Goal: Task Accomplishment & Management: Use online tool/utility

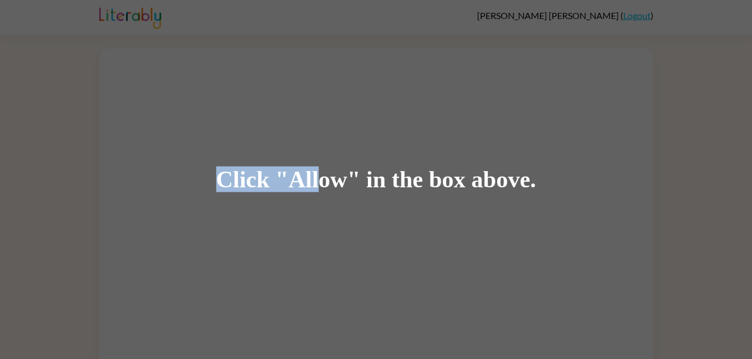
drag, startPoint x: 0, startPoint y: 0, endPoint x: 350, endPoint y: 29, distance: 351.5
click at [350, 29] on div "Click "Allow" in the box above." at bounding box center [376, 179] width 752 height 359
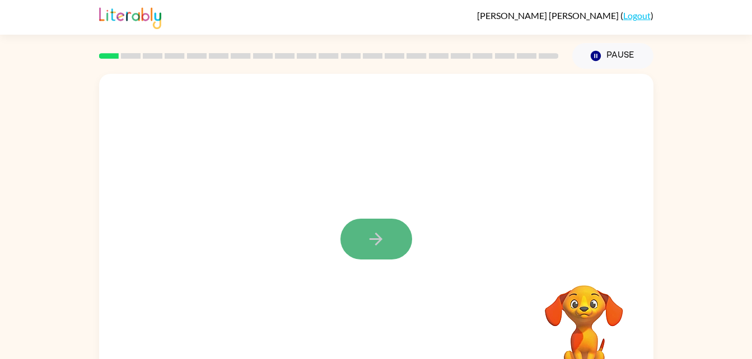
click at [390, 243] on button "button" at bounding box center [376, 239] width 72 height 41
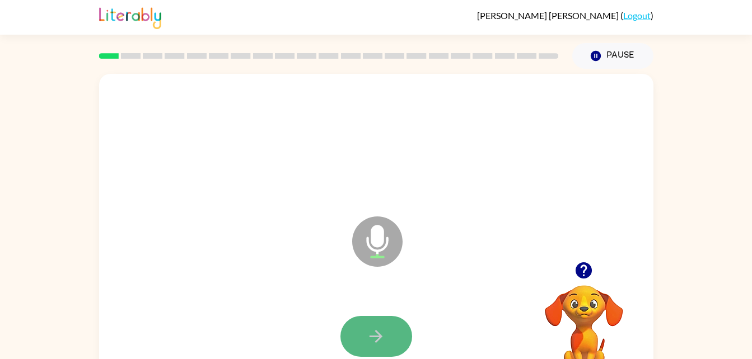
click at [368, 351] on button "button" at bounding box center [376, 336] width 72 height 41
click at [387, 356] on button "button" at bounding box center [376, 336] width 72 height 41
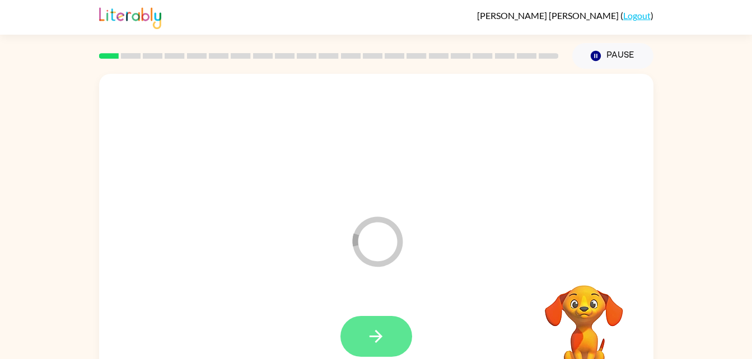
click at [381, 343] on icon "button" at bounding box center [376, 337] width 20 height 20
click at [372, 332] on icon "button" at bounding box center [376, 337] width 20 height 20
click at [387, 316] on button "button" at bounding box center [376, 336] width 72 height 41
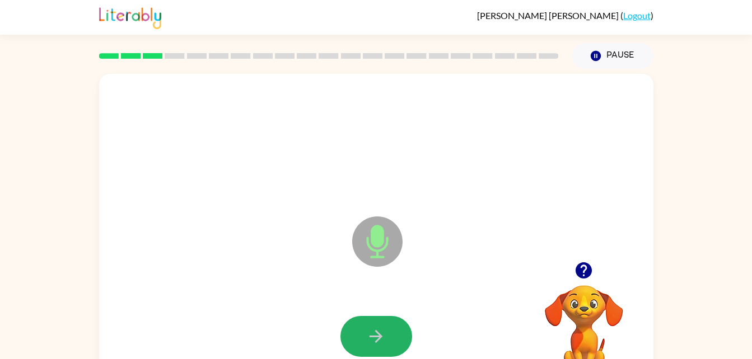
click at [372, 332] on icon "button" at bounding box center [376, 337] width 20 height 20
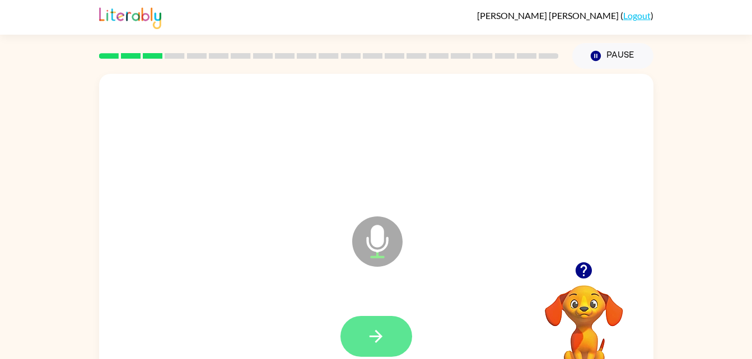
click at [381, 335] on icon "button" at bounding box center [376, 337] width 20 height 20
click at [368, 323] on button "button" at bounding box center [376, 336] width 72 height 41
click at [372, 335] on icon "button" at bounding box center [376, 337] width 20 height 20
click at [387, 341] on button "button" at bounding box center [376, 336] width 72 height 41
click at [373, 336] on icon "button" at bounding box center [375, 336] width 13 height 13
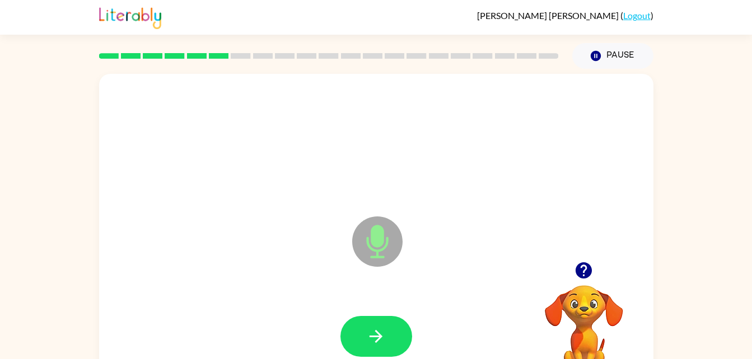
click at [373, 336] on icon "button" at bounding box center [375, 336] width 13 height 13
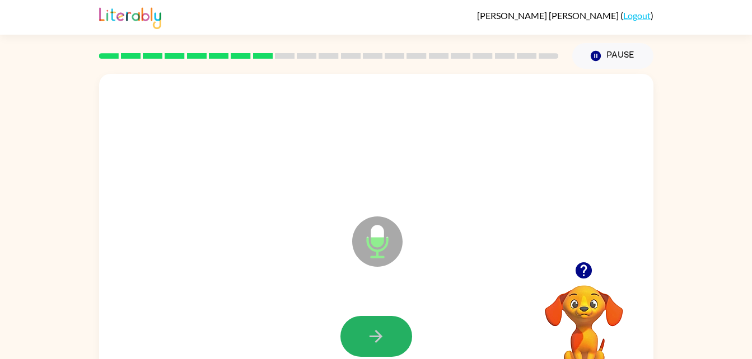
click at [373, 336] on icon "button" at bounding box center [375, 336] width 13 height 13
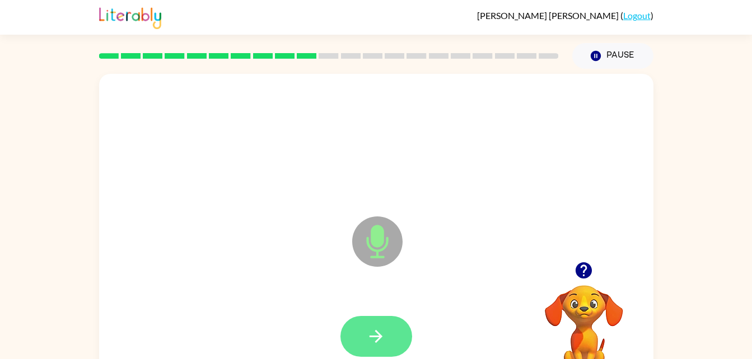
click at [386, 333] on button "button" at bounding box center [376, 336] width 72 height 41
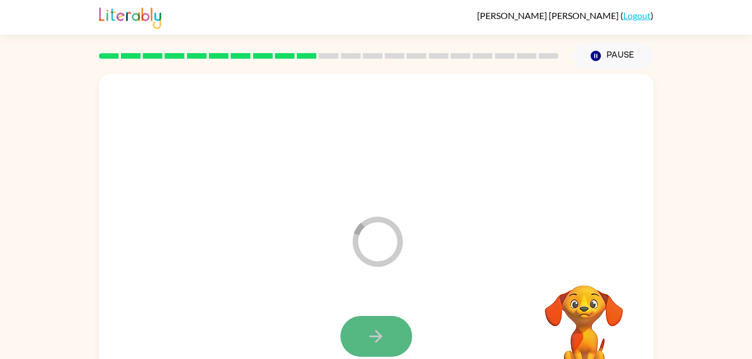
click at [385, 334] on icon "button" at bounding box center [376, 337] width 20 height 20
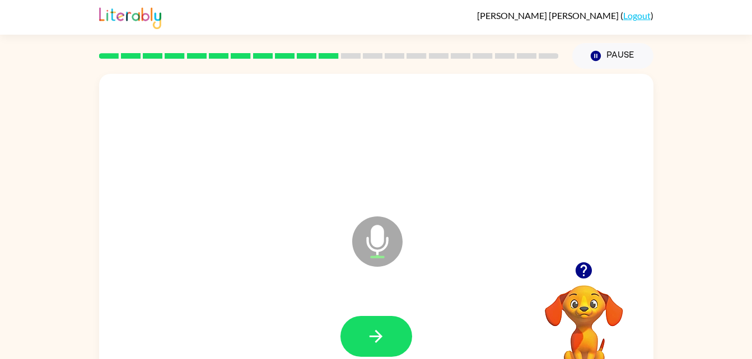
click at [385, 334] on icon "button" at bounding box center [376, 337] width 20 height 20
click at [379, 340] on icon "button" at bounding box center [376, 337] width 20 height 20
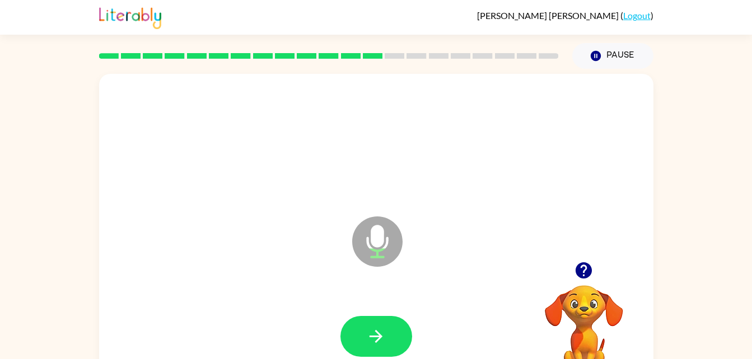
click at [379, 340] on icon "button" at bounding box center [376, 337] width 20 height 20
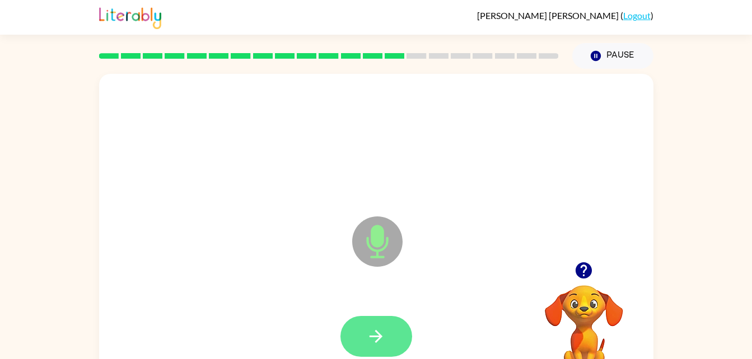
click at [356, 340] on button "button" at bounding box center [376, 336] width 72 height 41
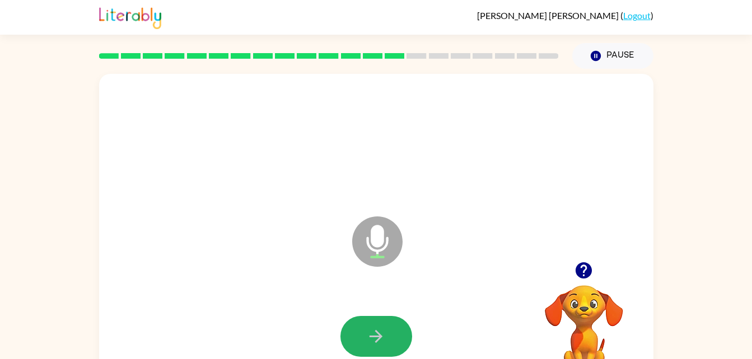
click at [356, 340] on button "button" at bounding box center [376, 336] width 72 height 41
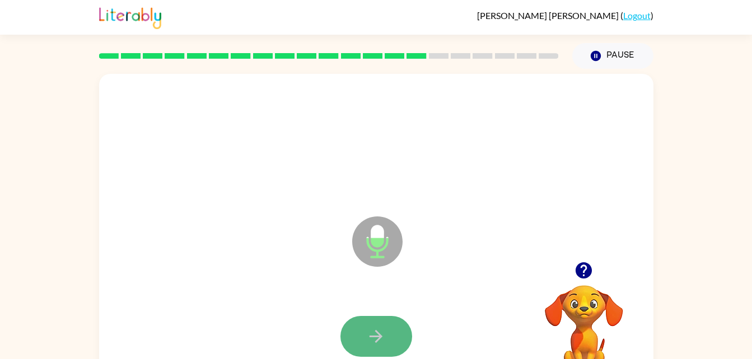
click at [356, 340] on button "button" at bounding box center [376, 336] width 72 height 41
drag, startPoint x: 356, startPoint y: 340, endPoint x: 333, endPoint y: 326, distance: 26.9
click at [333, 326] on div at bounding box center [376, 337] width 532 height 92
click at [428, 330] on div at bounding box center [376, 337] width 532 height 92
click at [383, 334] on icon "button" at bounding box center [376, 337] width 20 height 20
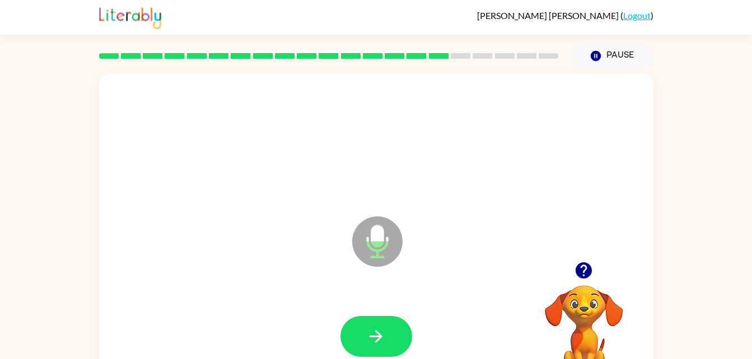
drag, startPoint x: 383, startPoint y: 334, endPoint x: 369, endPoint y: 334, distance: 13.4
click at [369, 334] on icon "button" at bounding box center [376, 337] width 20 height 20
click at [364, 336] on button "button" at bounding box center [376, 336] width 72 height 41
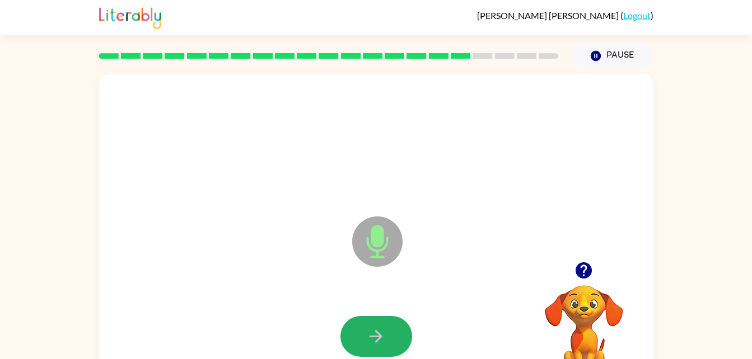
click at [364, 336] on button "button" at bounding box center [376, 336] width 72 height 41
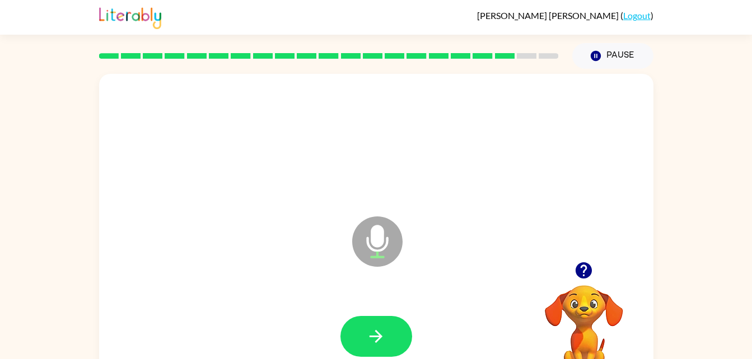
click at [364, 336] on button "button" at bounding box center [376, 336] width 72 height 41
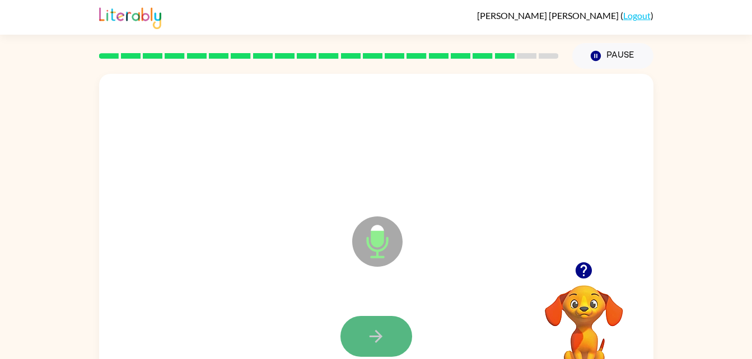
click at [369, 330] on icon "button" at bounding box center [376, 337] width 20 height 20
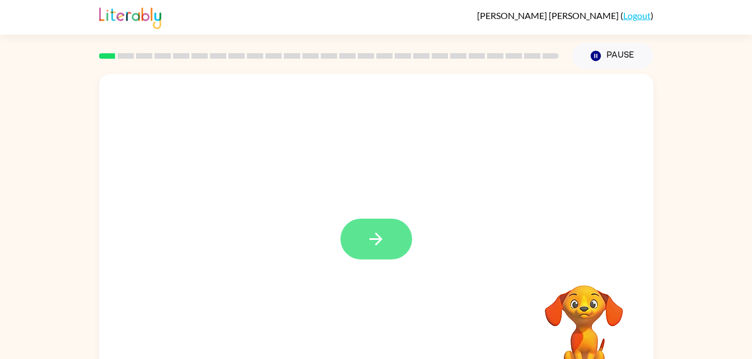
click at [382, 229] on icon "button" at bounding box center [376, 239] width 20 height 20
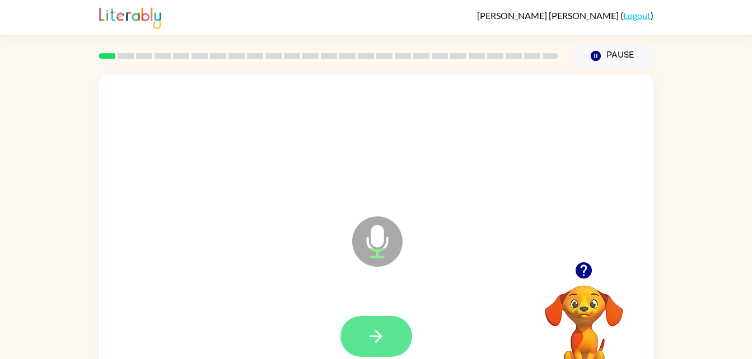
click at [365, 325] on button "button" at bounding box center [376, 336] width 72 height 41
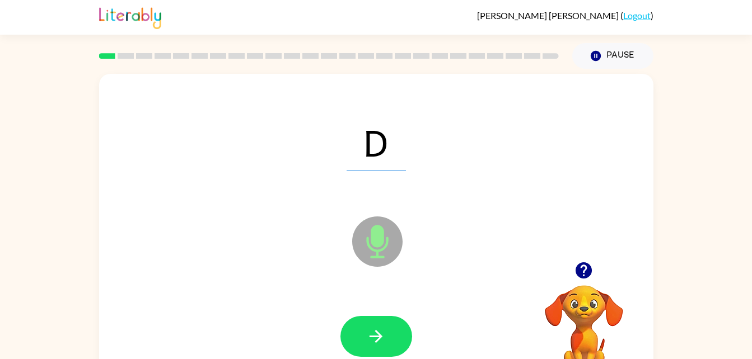
click at [365, 325] on button "button" at bounding box center [376, 336] width 72 height 41
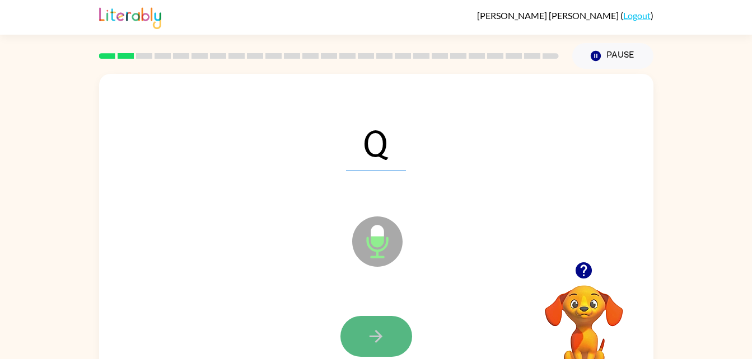
click at [366, 327] on icon "button" at bounding box center [376, 337] width 20 height 20
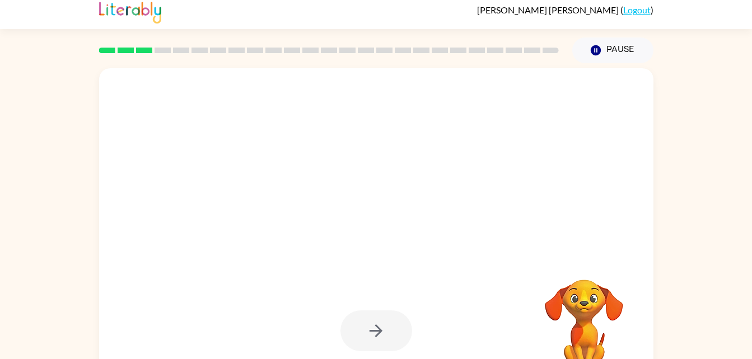
scroll to position [8, 0]
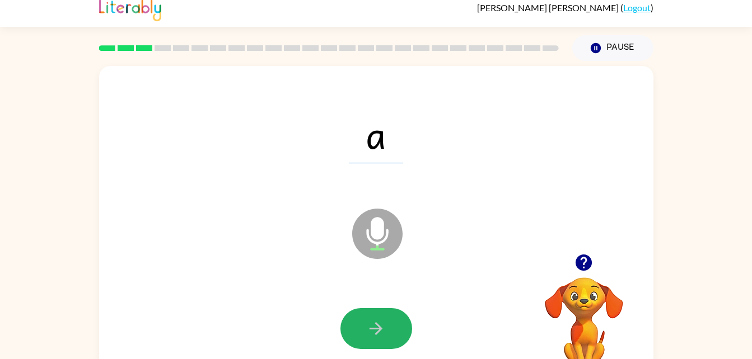
click at [401, 317] on button "button" at bounding box center [376, 328] width 72 height 41
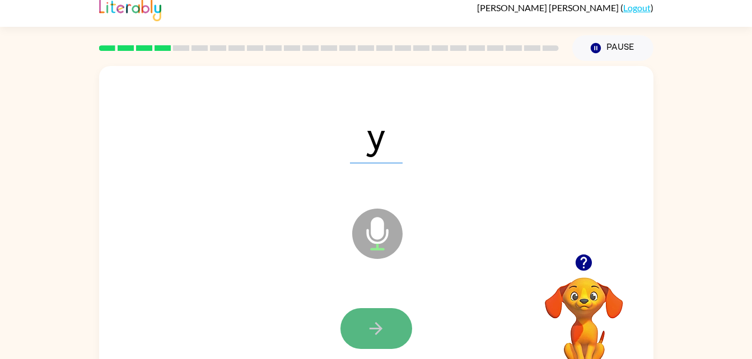
click at [397, 341] on button "button" at bounding box center [376, 328] width 72 height 41
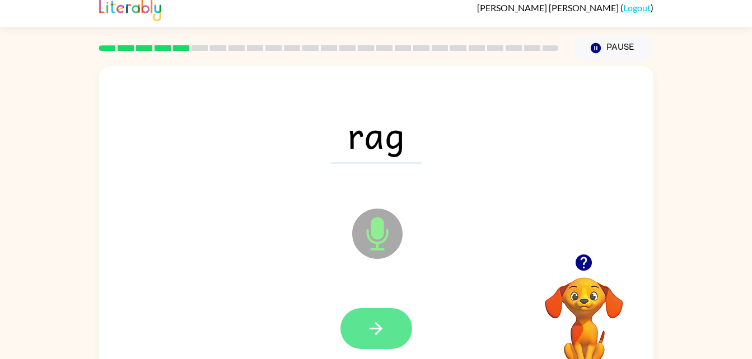
click at [395, 327] on button "button" at bounding box center [376, 328] width 72 height 41
click at [366, 321] on icon "button" at bounding box center [376, 329] width 20 height 20
click at [365, 323] on button "button" at bounding box center [376, 328] width 72 height 41
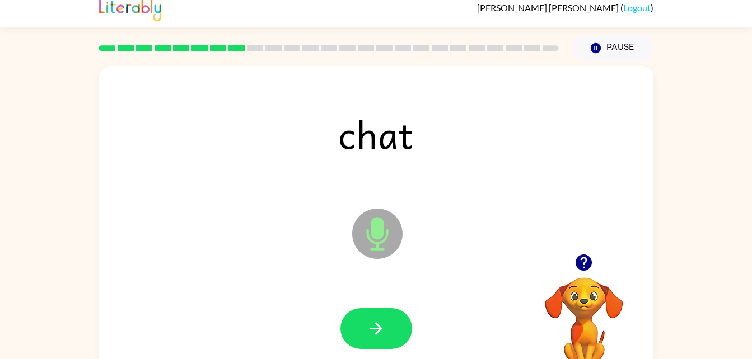
scroll to position [0, 0]
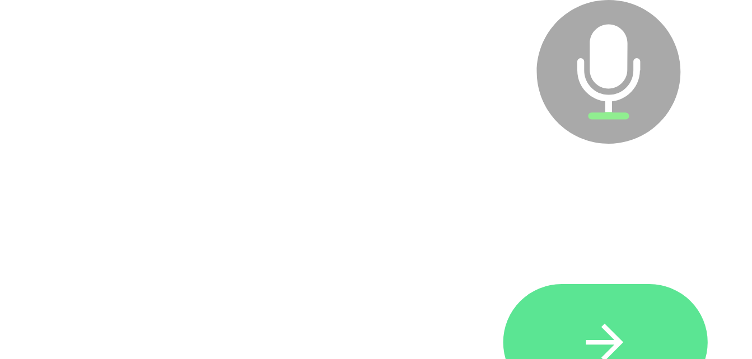
click at [367, 324] on button "button" at bounding box center [376, 336] width 72 height 41
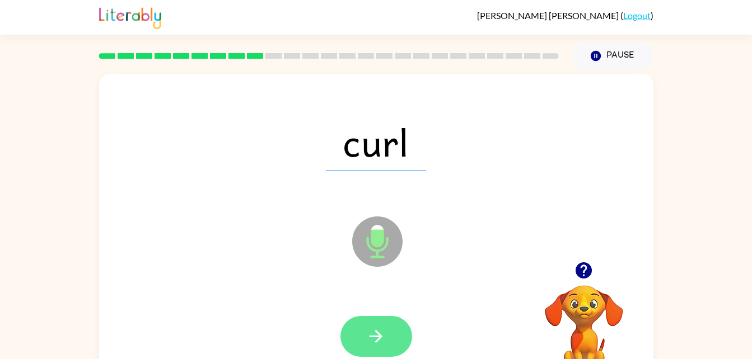
click at [387, 348] on button "button" at bounding box center [376, 336] width 72 height 41
click at [387, 345] on button "button" at bounding box center [376, 336] width 72 height 41
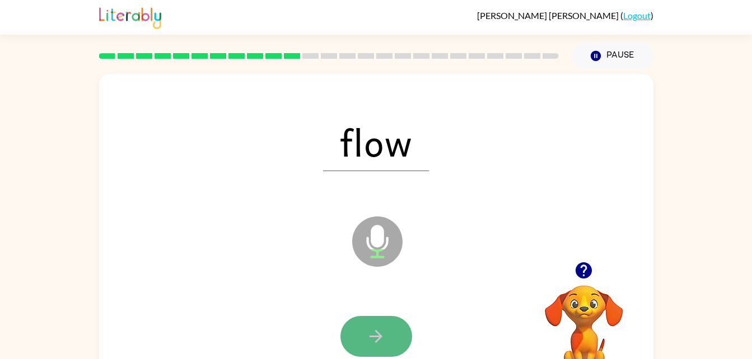
click at [387, 337] on button "button" at bounding box center [376, 336] width 72 height 41
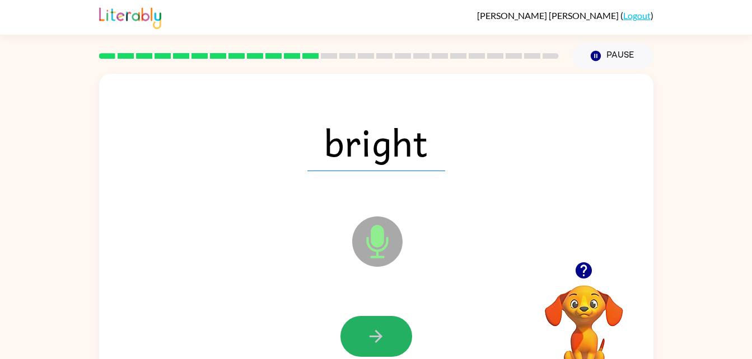
click at [387, 337] on button "button" at bounding box center [376, 336] width 72 height 41
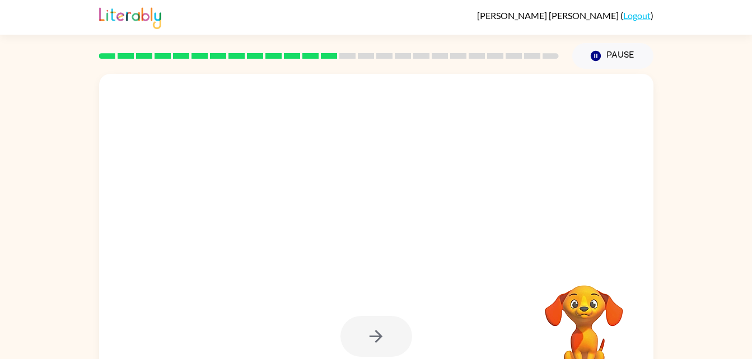
scroll to position [34, 0]
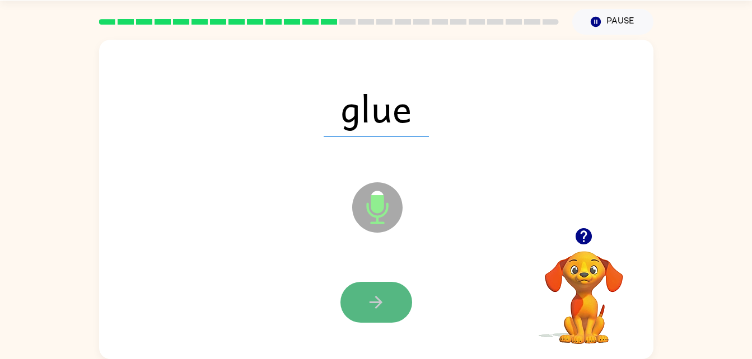
click at [379, 303] on icon "button" at bounding box center [375, 302] width 13 height 13
click at [379, 301] on icon "button" at bounding box center [375, 302] width 13 height 13
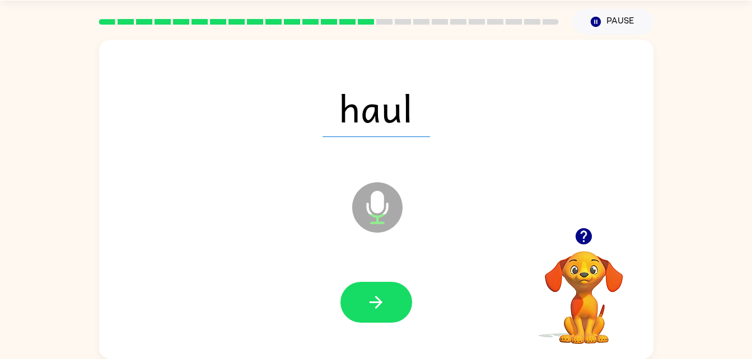
click at [379, 301] on icon "button" at bounding box center [375, 302] width 13 height 13
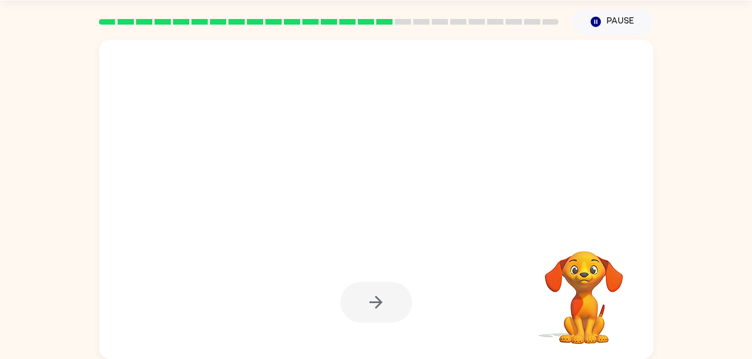
click at [369, 294] on div at bounding box center [376, 302] width 72 height 41
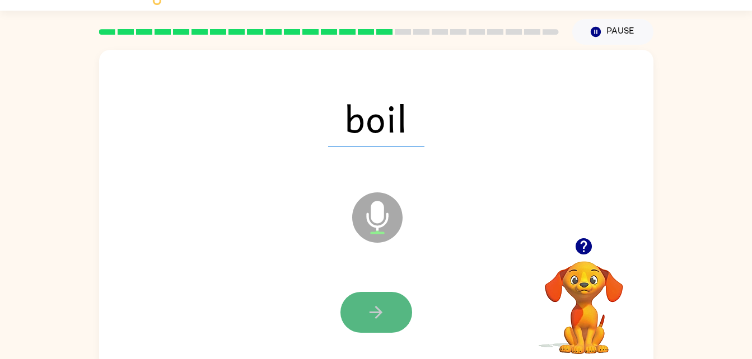
click at [387, 312] on button "button" at bounding box center [376, 312] width 72 height 41
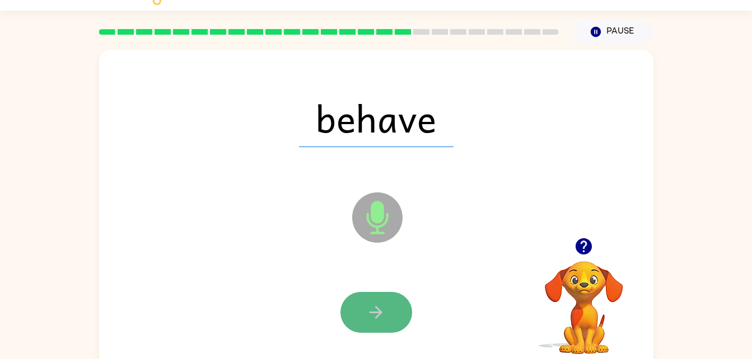
click at [387, 311] on button "button" at bounding box center [376, 312] width 72 height 41
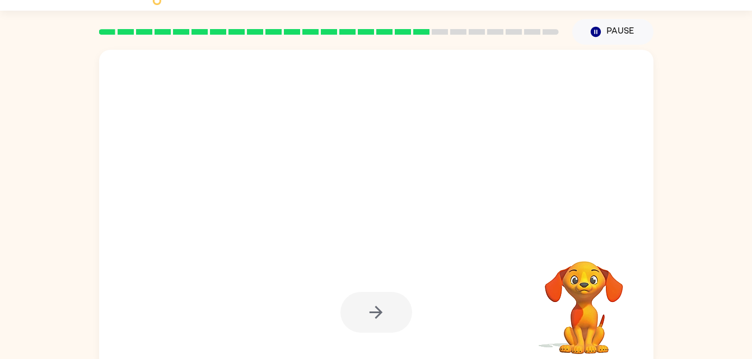
click at [387, 311] on div at bounding box center [376, 312] width 72 height 41
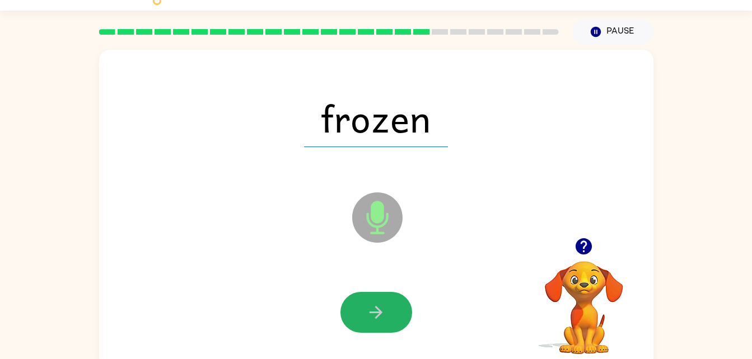
click at [387, 311] on button "button" at bounding box center [376, 312] width 72 height 41
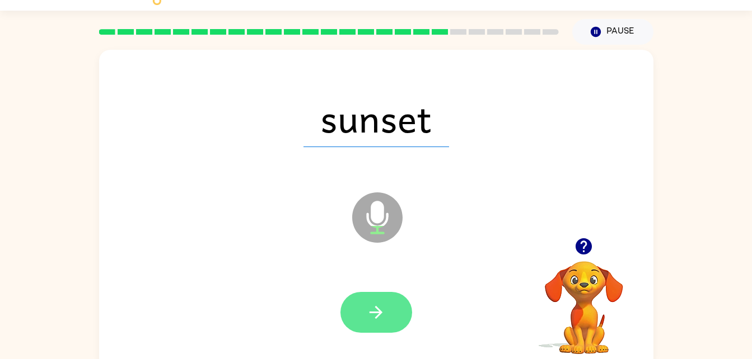
click at [388, 317] on button "button" at bounding box center [376, 312] width 72 height 41
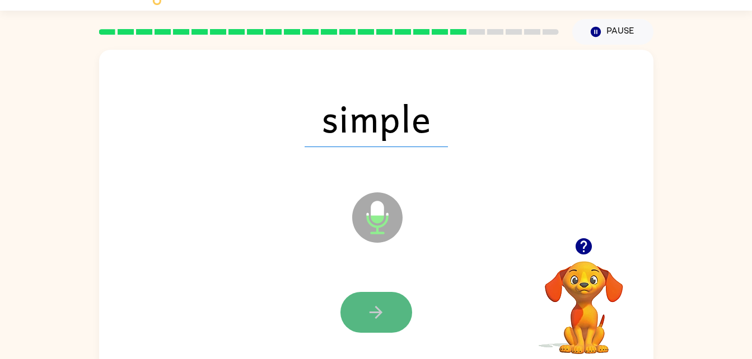
click at [386, 308] on button "button" at bounding box center [376, 312] width 72 height 41
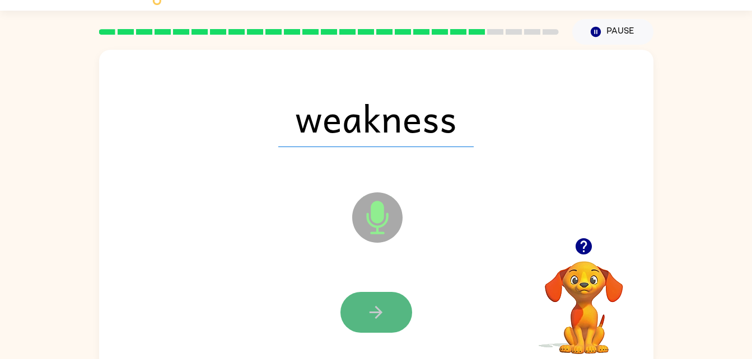
click at [384, 315] on icon "button" at bounding box center [376, 313] width 20 height 20
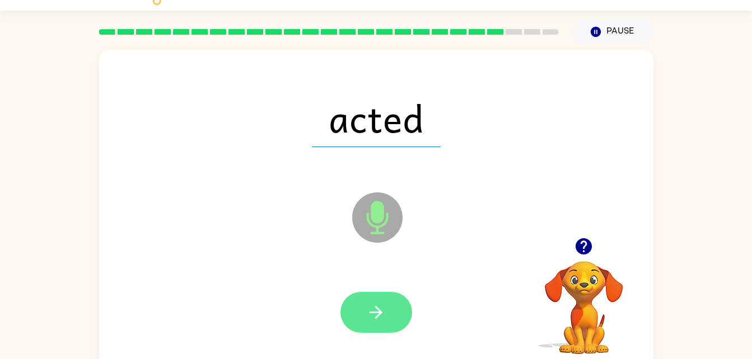
click at [385, 316] on icon "button" at bounding box center [376, 313] width 20 height 20
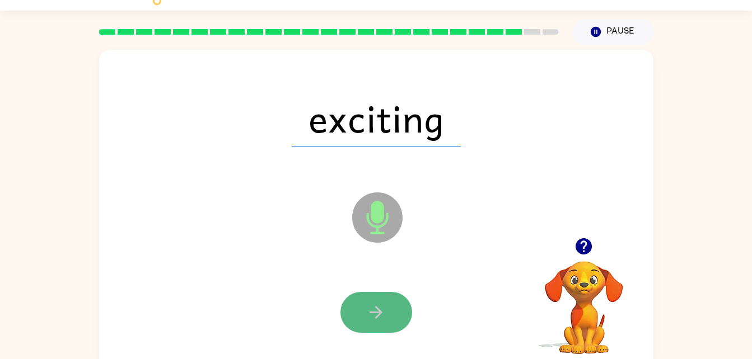
click at [364, 317] on button "button" at bounding box center [376, 312] width 72 height 41
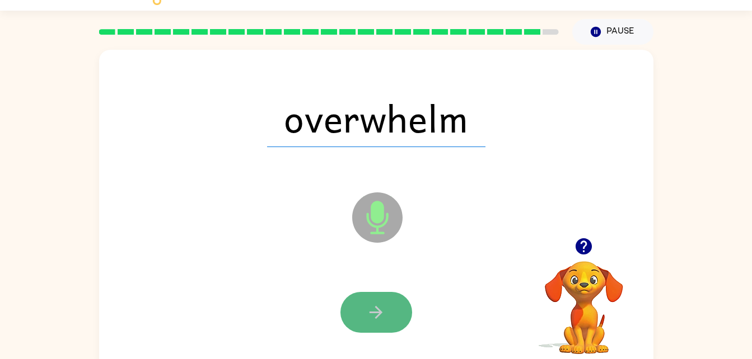
click at [381, 306] on icon "button" at bounding box center [376, 313] width 20 height 20
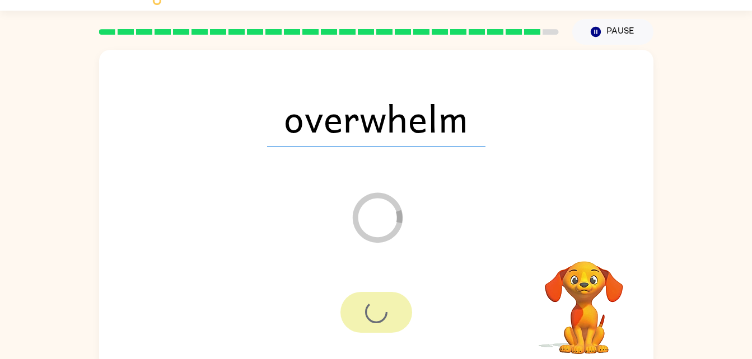
scroll to position [14, 0]
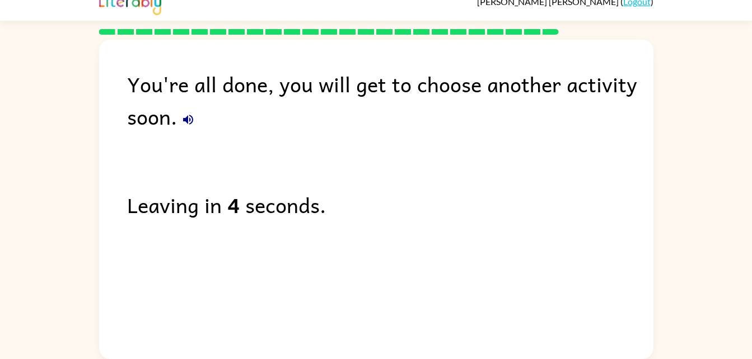
click at [381, 306] on div "You're all done, you will get to choose another activity soon. Leaving in 4 sec…" at bounding box center [376, 197] width 554 height 314
